Goal: Information Seeking & Learning: Learn about a topic

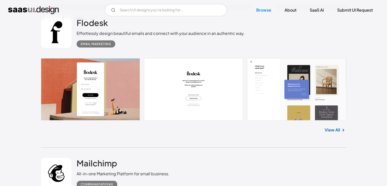
scroll to position [980, 0]
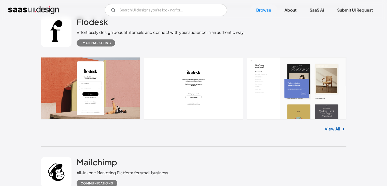
click at [101, 89] on link at bounding box center [193, 88] width 305 height 62
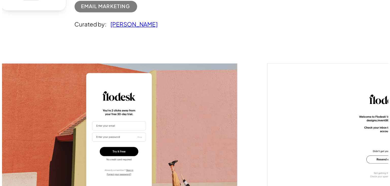
scroll to position [34, 0]
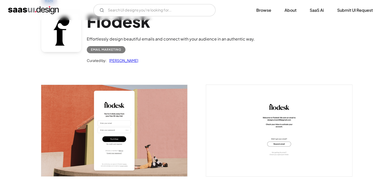
click at [109, 119] on img "open lightbox" at bounding box center [114, 130] width 146 height 91
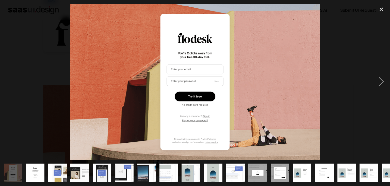
click at [109, 119] on img at bounding box center [194, 82] width 249 height 156
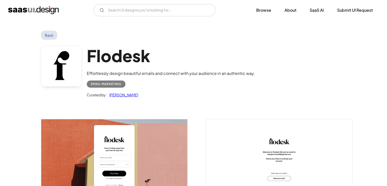
click at [109, 155] on img "open lightbox" at bounding box center [114, 164] width 146 height 91
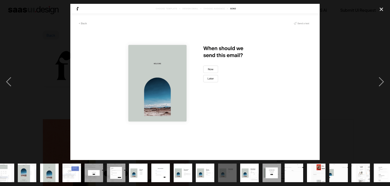
scroll to position [0, 169]
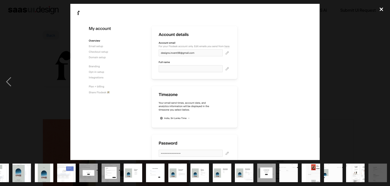
click at [386, 4] on div "close lightbox" at bounding box center [381, 9] width 17 height 11
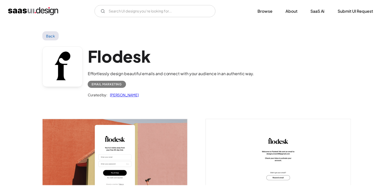
scroll to position [0, 0]
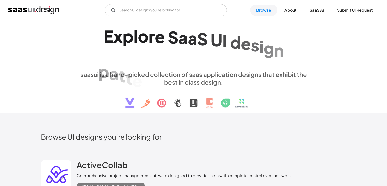
scroll to position [1102, 0]
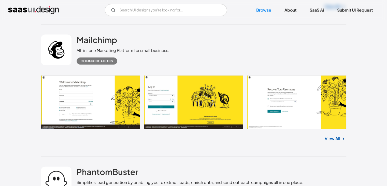
click at [109, 99] on link at bounding box center [193, 102] width 305 height 54
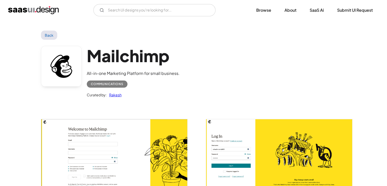
click at [117, 135] on img "open lightbox" at bounding box center [114, 158] width 146 height 79
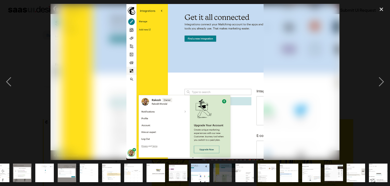
scroll to position [0, 169]
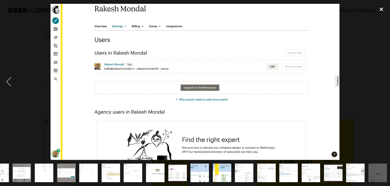
click at [383, 9] on div "close lightbox" at bounding box center [381, 9] width 17 height 11
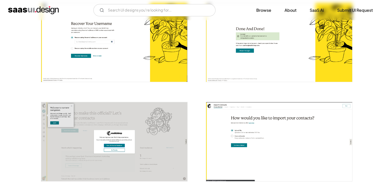
scroll to position [0, 0]
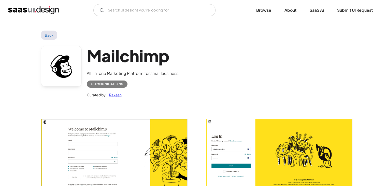
click at [49, 35] on link "Back" at bounding box center [49, 35] width 17 height 9
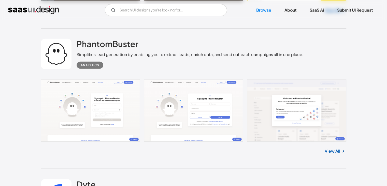
scroll to position [1224, 0]
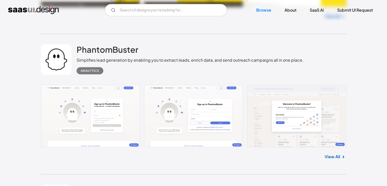
click at [108, 114] on link at bounding box center [193, 116] width 305 height 62
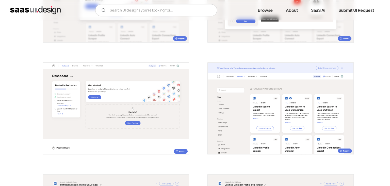
scroll to position [280, 0]
click at [92, 100] on img "open lightbox" at bounding box center [114, 108] width 146 height 91
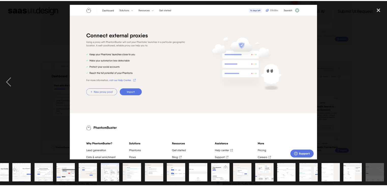
scroll to position [0, 14]
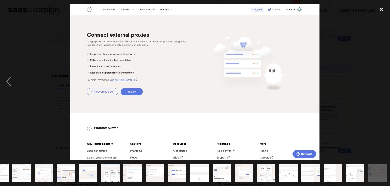
click at [383, 13] on div "close lightbox" at bounding box center [381, 9] width 17 height 11
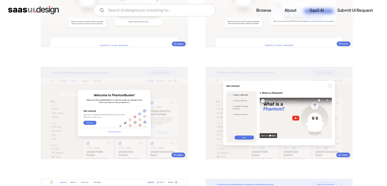
scroll to position [0, 0]
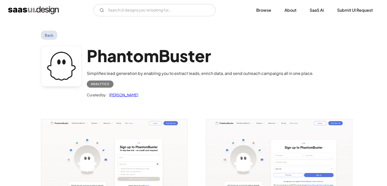
click at [49, 37] on link "Back" at bounding box center [49, 35] width 17 height 9
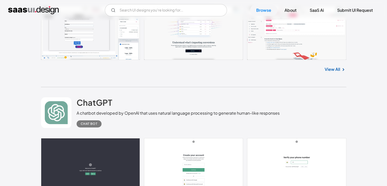
scroll to position [4002, 0]
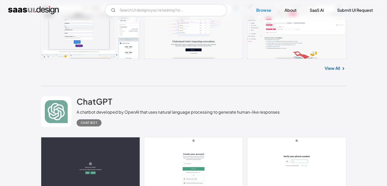
click at [121, 137] on link at bounding box center [193, 168] width 305 height 62
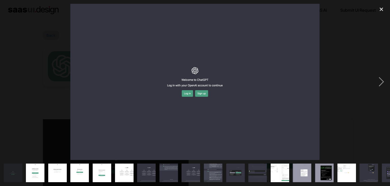
click at [305, 123] on img at bounding box center [195, 82] width 250 height 156
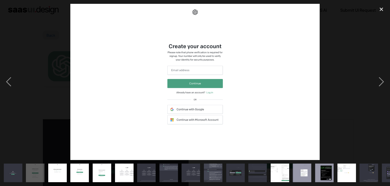
click at [69, 110] on div at bounding box center [195, 82] width 390 height 156
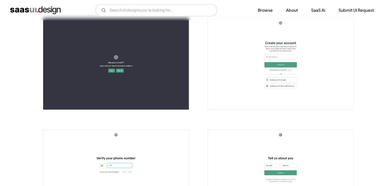
scroll to position [101, 0]
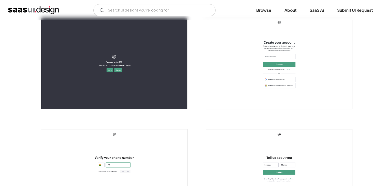
click at [257, 73] on img "open lightbox" at bounding box center [279, 63] width 146 height 91
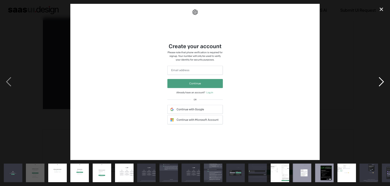
click at [380, 80] on div "next image" at bounding box center [381, 82] width 17 height 156
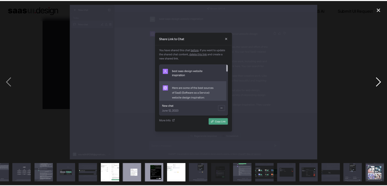
scroll to position [0, 169]
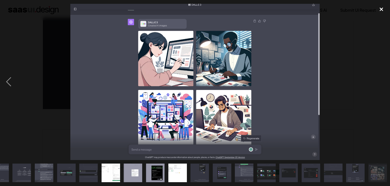
click at [380, 10] on div "close lightbox" at bounding box center [381, 9] width 17 height 11
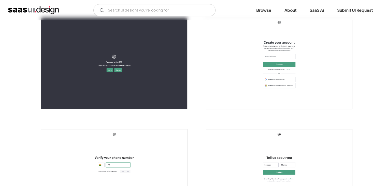
scroll to position [0, 0]
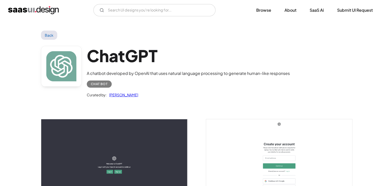
click at [50, 37] on link "Back" at bounding box center [49, 35] width 17 height 9
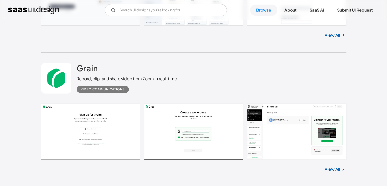
scroll to position [3476, 0]
